Goal: Transaction & Acquisition: Purchase product/service

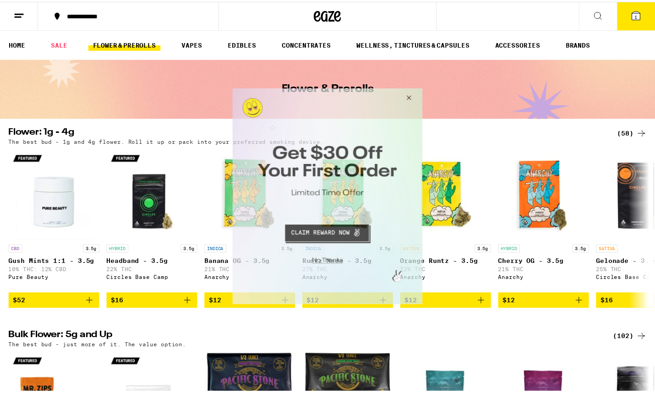
click at [410, 97] on button "Close Modal" at bounding box center [409, 99] width 25 height 22
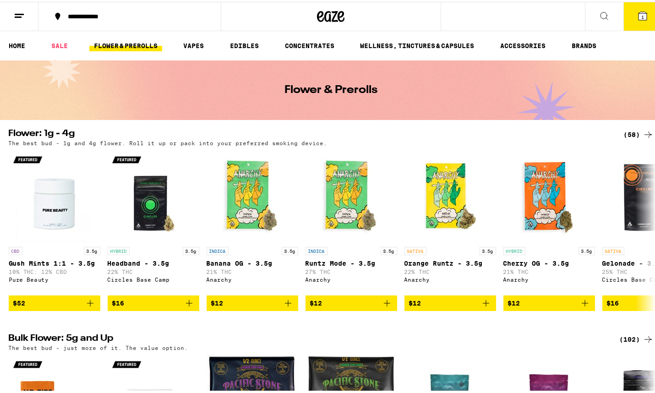
click at [641, 15] on span "1" at bounding box center [642, 14] width 3 height 5
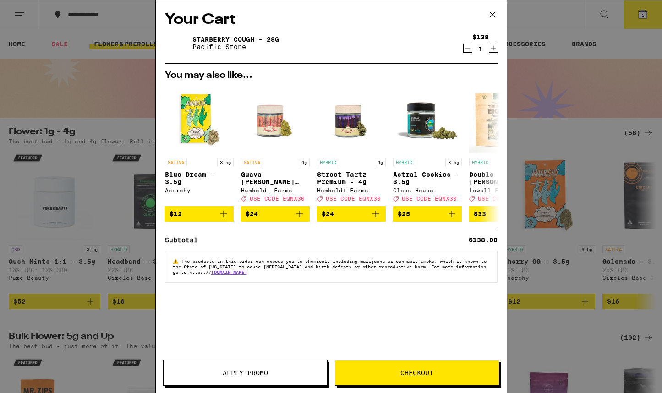
click at [491, 13] on icon at bounding box center [491, 14] width 5 height 5
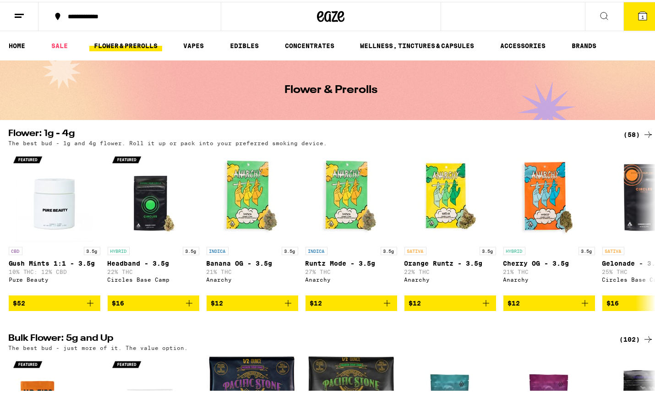
click at [143, 45] on link "FLOWER & PREROLLS" at bounding box center [125, 43] width 73 height 11
click at [643, 132] on icon at bounding box center [648, 132] width 11 height 11
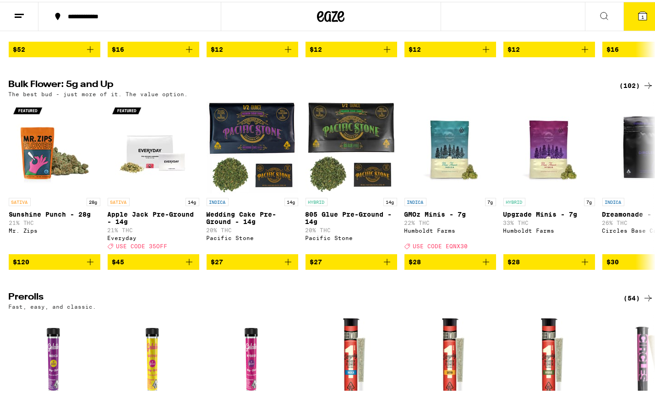
scroll to position [273, 0]
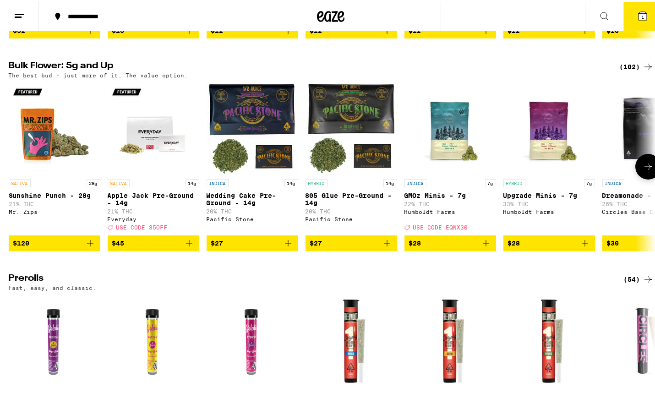
click at [643, 170] on icon at bounding box center [648, 164] width 11 height 11
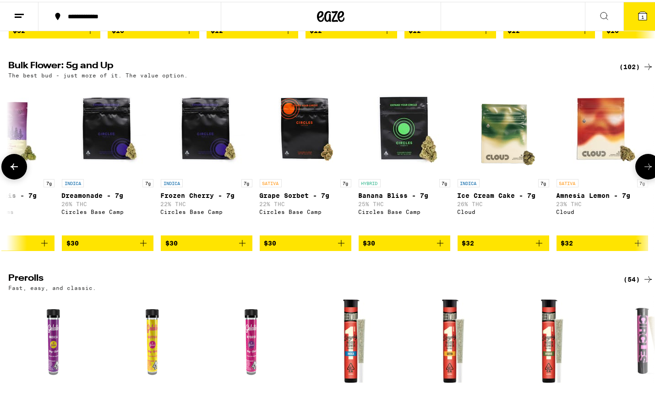
click at [643, 170] on icon at bounding box center [648, 164] width 11 height 11
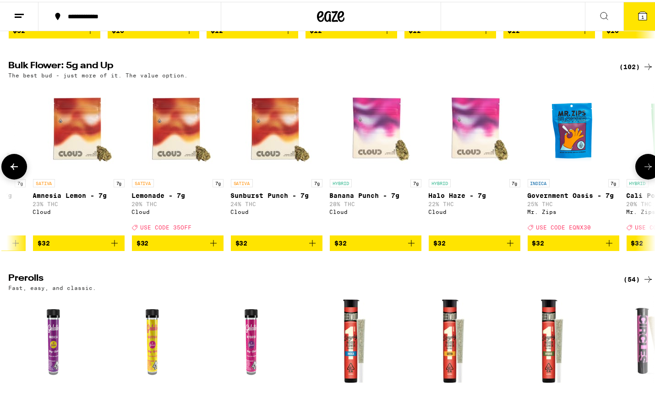
scroll to position [0, 1081]
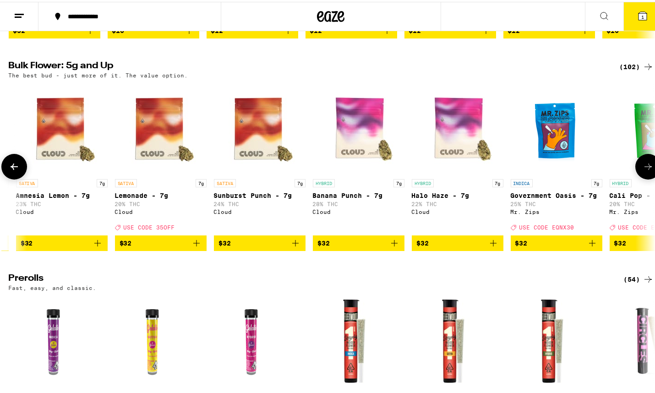
click at [643, 170] on icon at bounding box center [648, 164] width 11 height 11
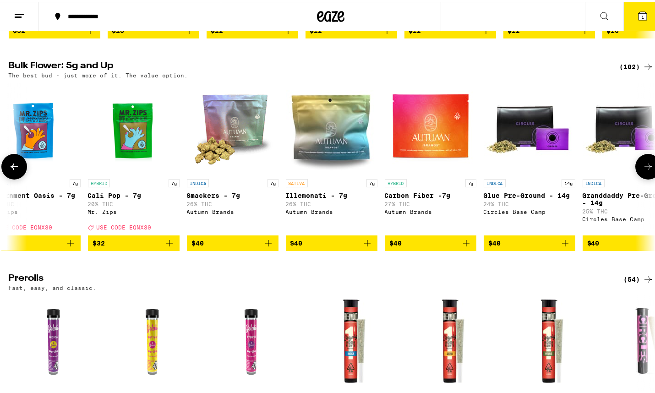
scroll to position [0, 1622]
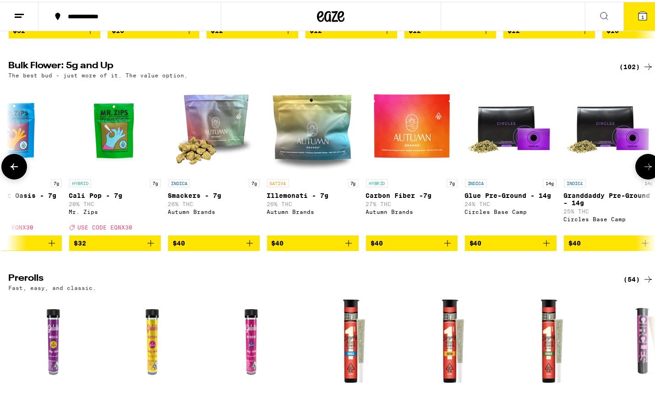
click at [643, 170] on icon at bounding box center [648, 164] width 11 height 11
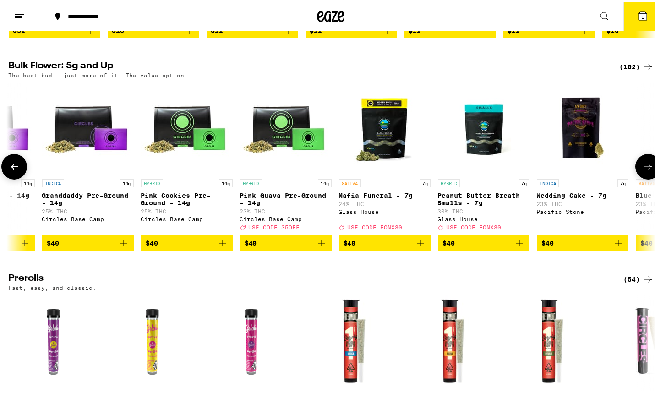
scroll to position [0, 2163]
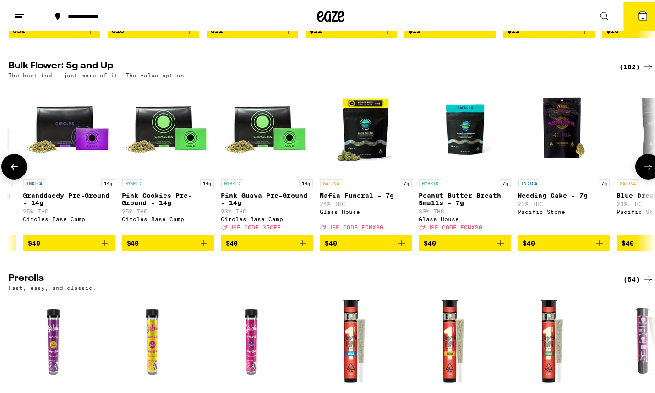
click at [643, 170] on icon at bounding box center [648, 164] width 11 height 11
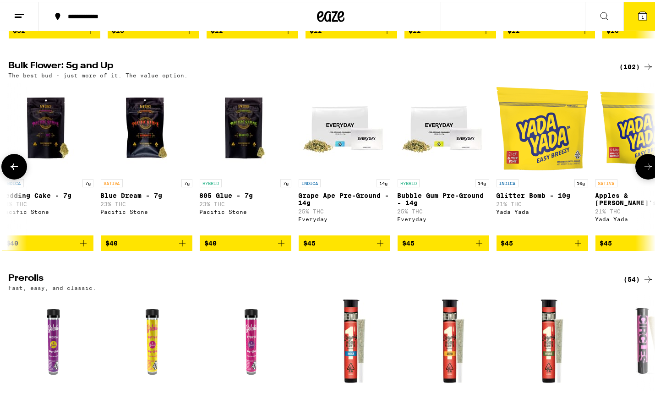
scroll to position [0, 2703]
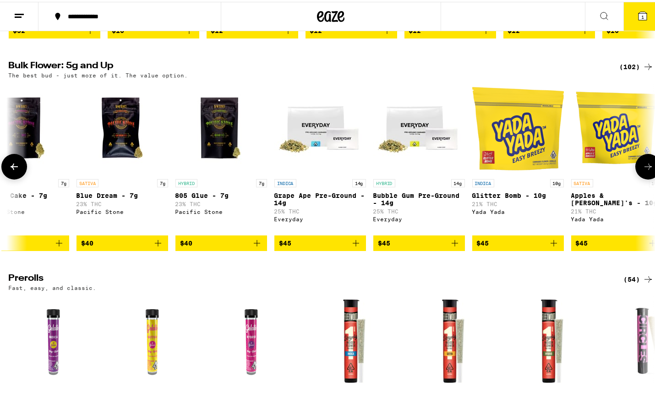
click at [643, 170] on icon at bounding box center [648, 164] width 11 height 11
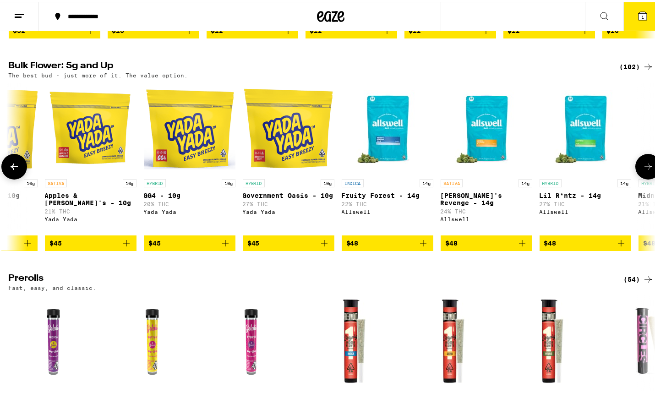
scroll to position [0, 3244]
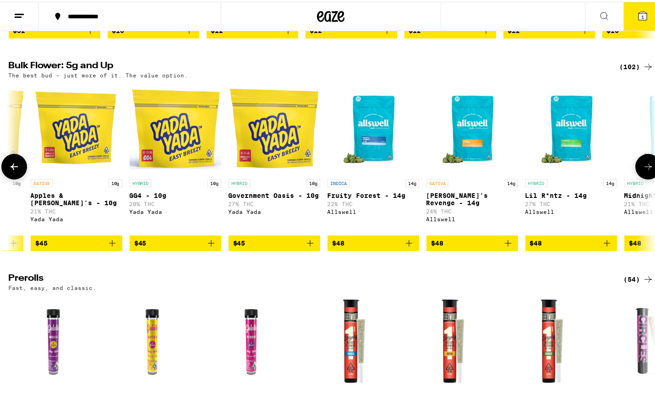
click at [643, 170] on icon at bounding box center [648, 164] width 11 height 11
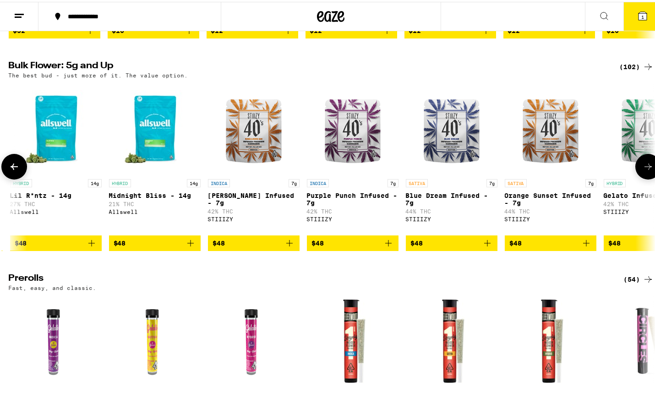
scroll to position [0, 3785]
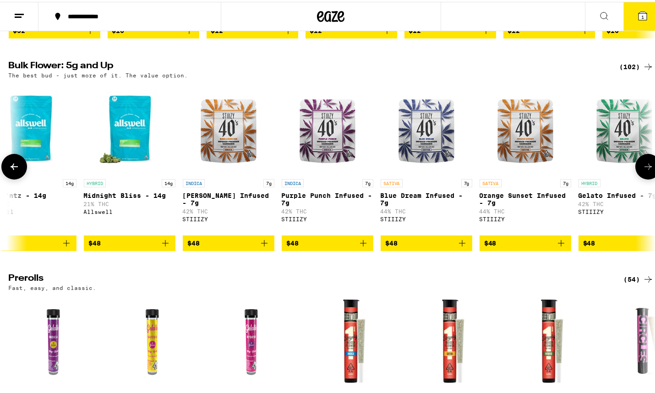
click at [645, 168] on icon at bounding box center [648, 165] width 7 height 6
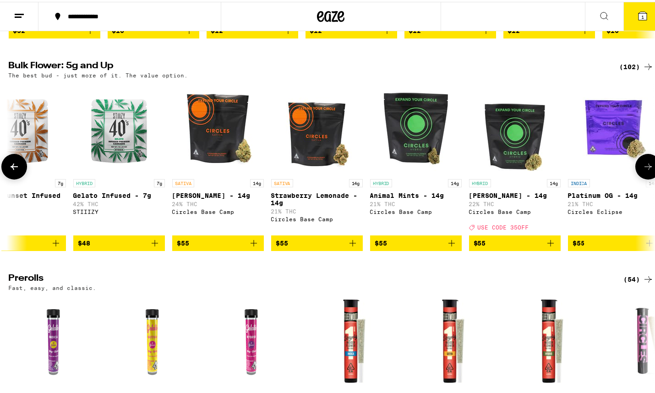
scroll to position [0, 4326]
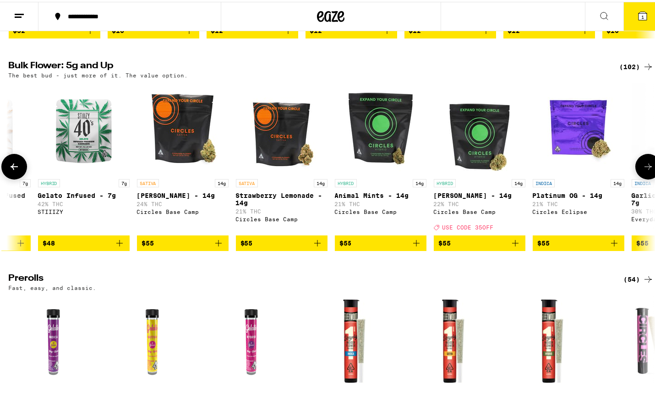
click at [643, 170] on icon at bounding box center [648, 164] width 11 height 11
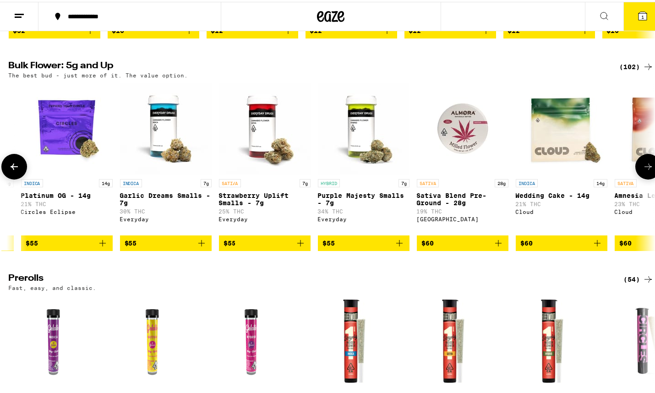
scroll to position [0, 4866]
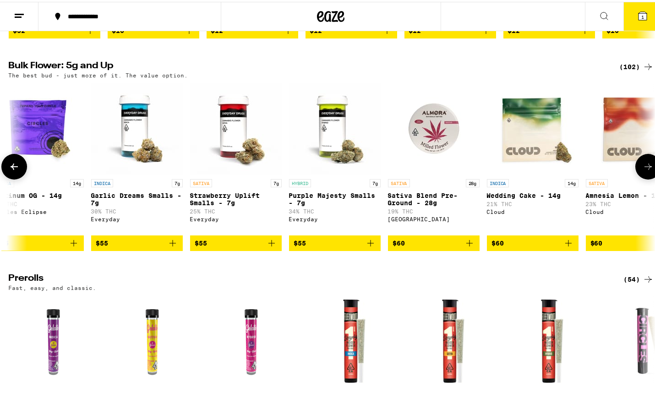
click at [643, 170] on icon at bounding box center [648, 164] width 11 height 11
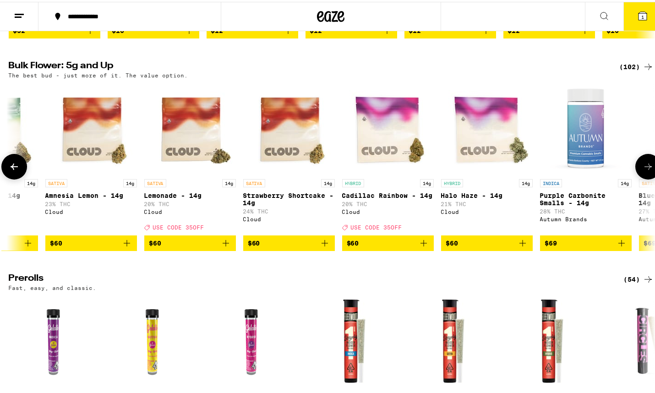
click at [643, 170] on icon at bounding box center [648, 164] width 11 height 11
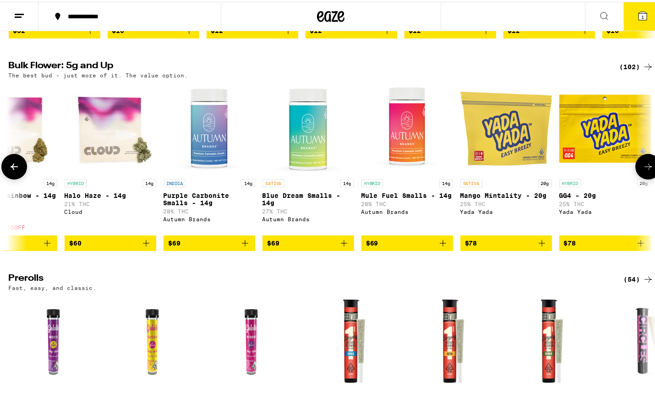
scroll to position [0, 5948]
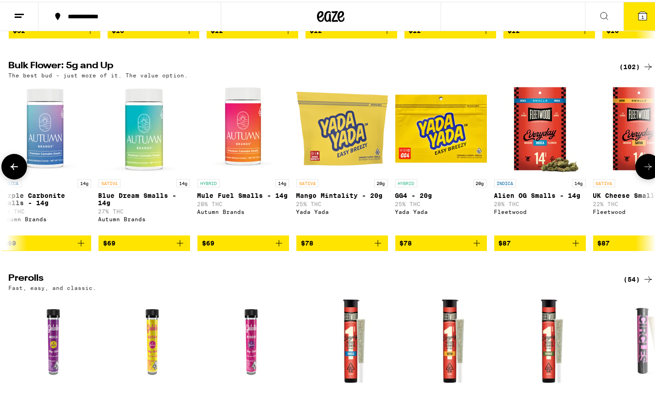
click at [643, 170] on icon at bounding box center [648, 164] width 11 height 11
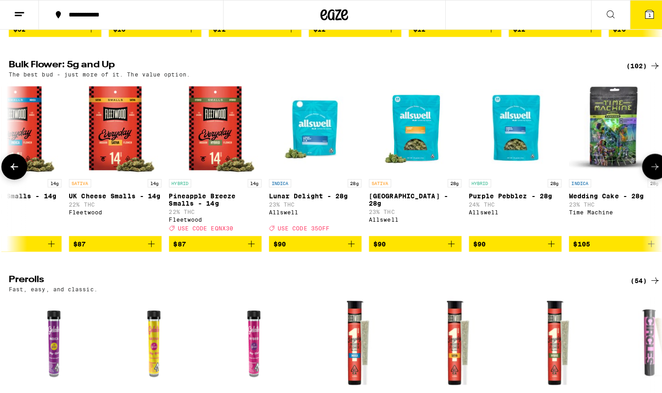
scroll to position [0, 6488]
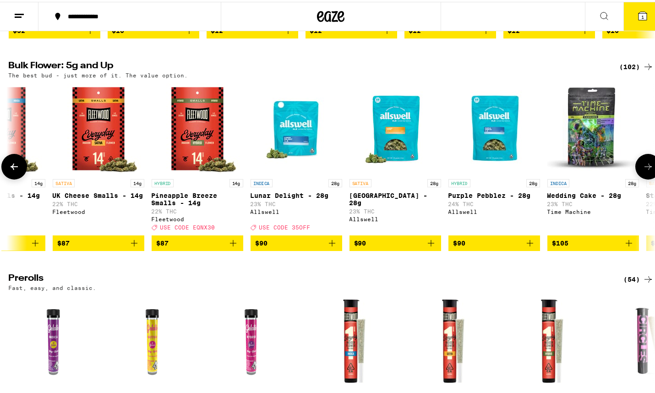
click at [529, 247] on icon "Add to bag" at bounding box center [530, 241] width 11 height 11
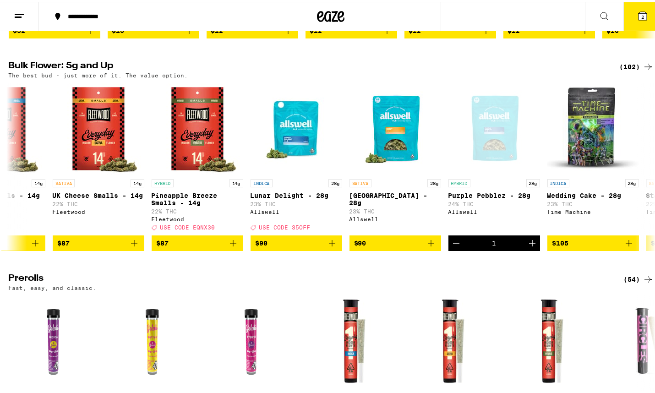
click at [639, 13] on icon at bounding box center [643, 14] width 8 height 8
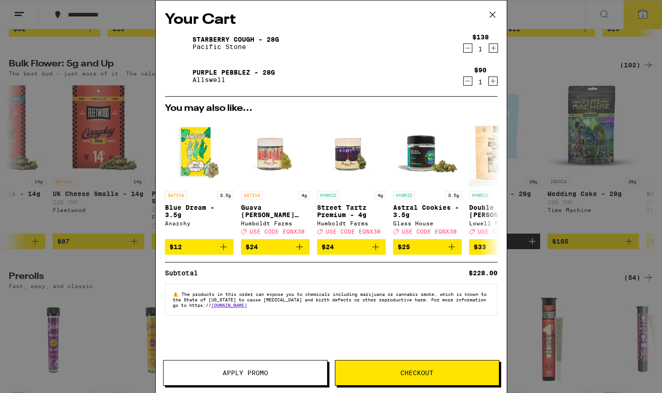
click at [464, 50] on icon "Decrement" at bounding box center [468, 48] width 8 height 11
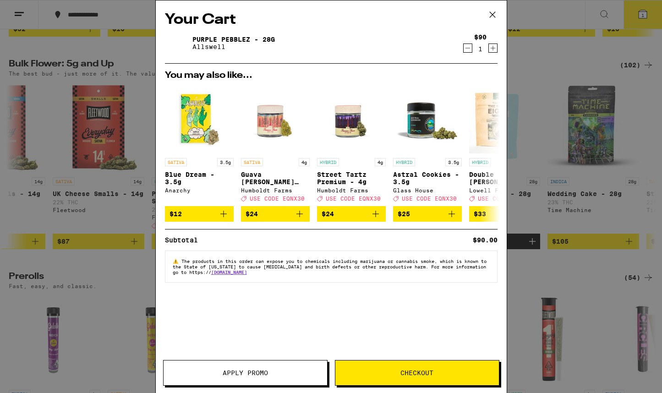
click at [234, 39] on link "Purple Pebblez - 28g" at bounding box center [233, 39] width 82 height 7
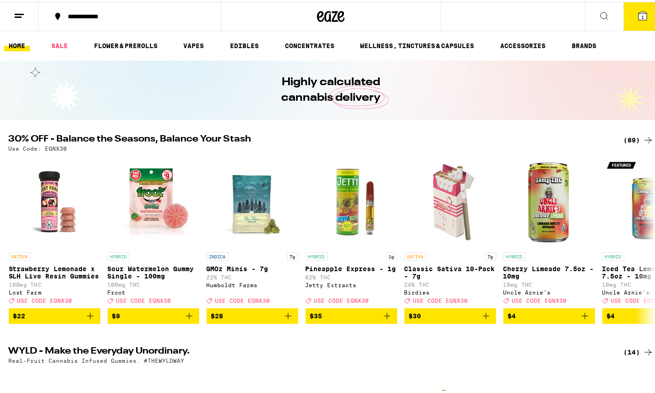
click at [639, 13] on icon at bounding box center [643, 14] width 8 height 8
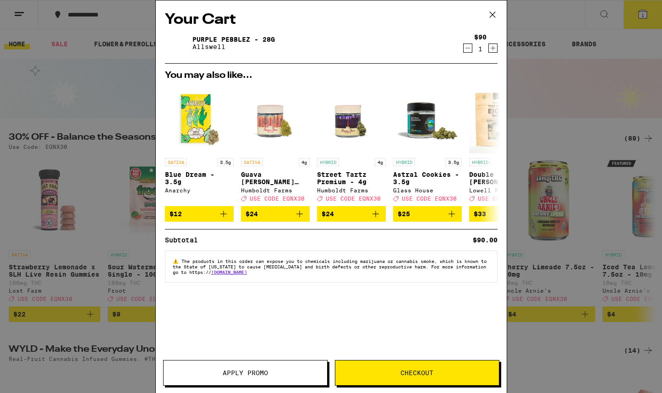
click at [493, 14] on icon at bounding box center [491, 14] width 5 height 5
